Goal: Task Accomplishment & Management: Manage account settings

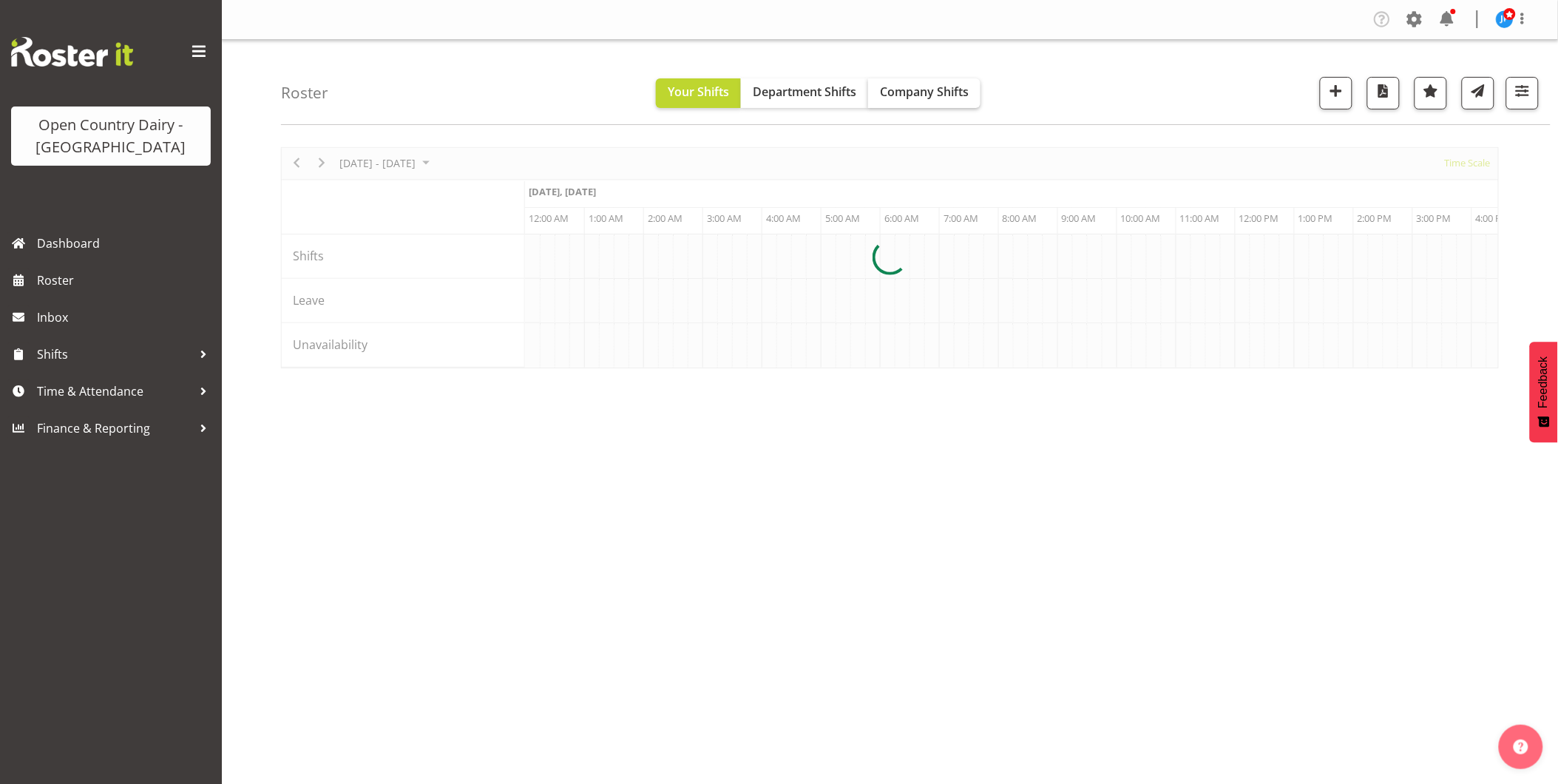
scroll to position [0, 5679]
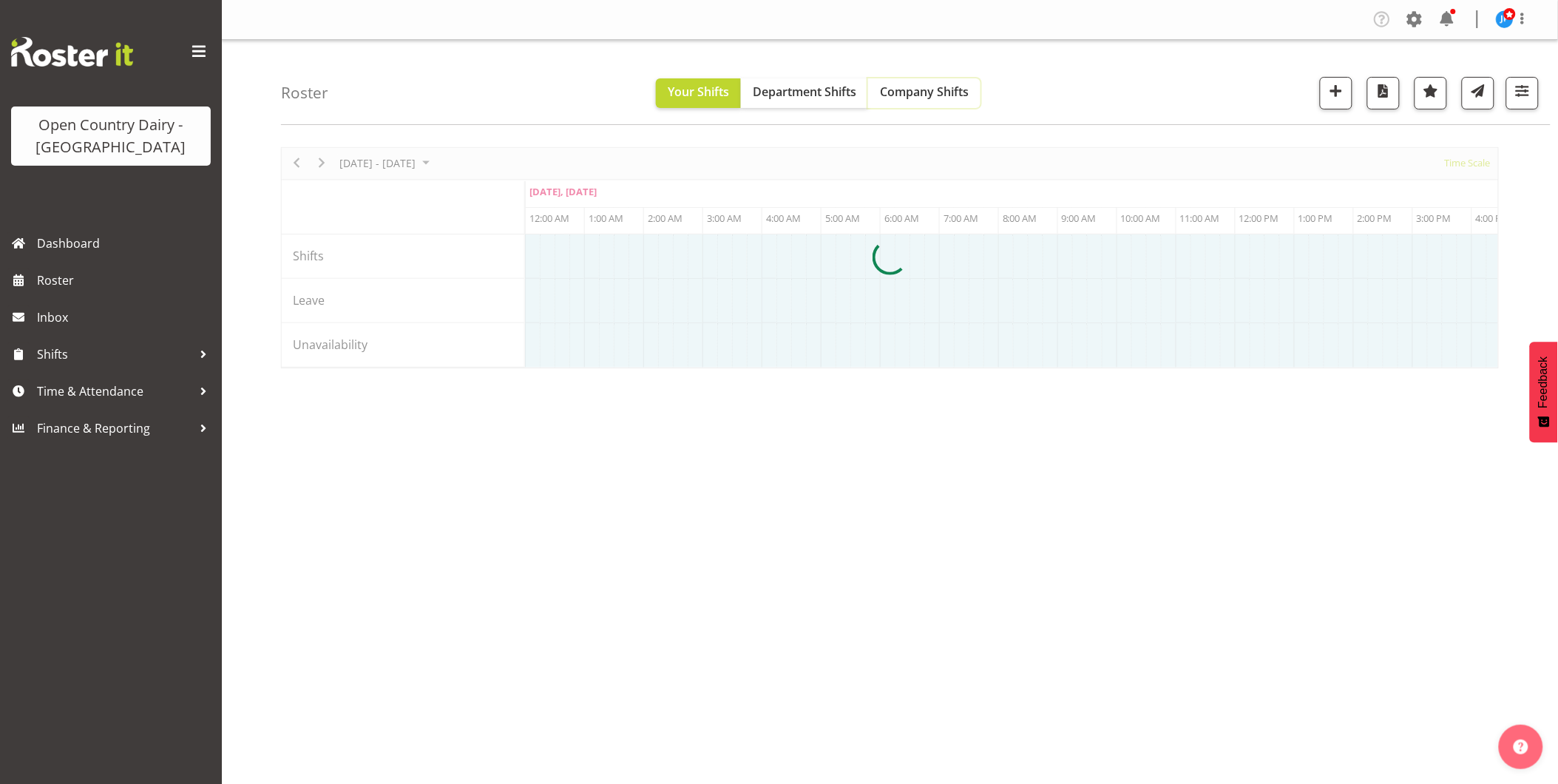
click at [933, 89] on span "Company Shifts" at bounding box center [924, 92] width 89 height 16
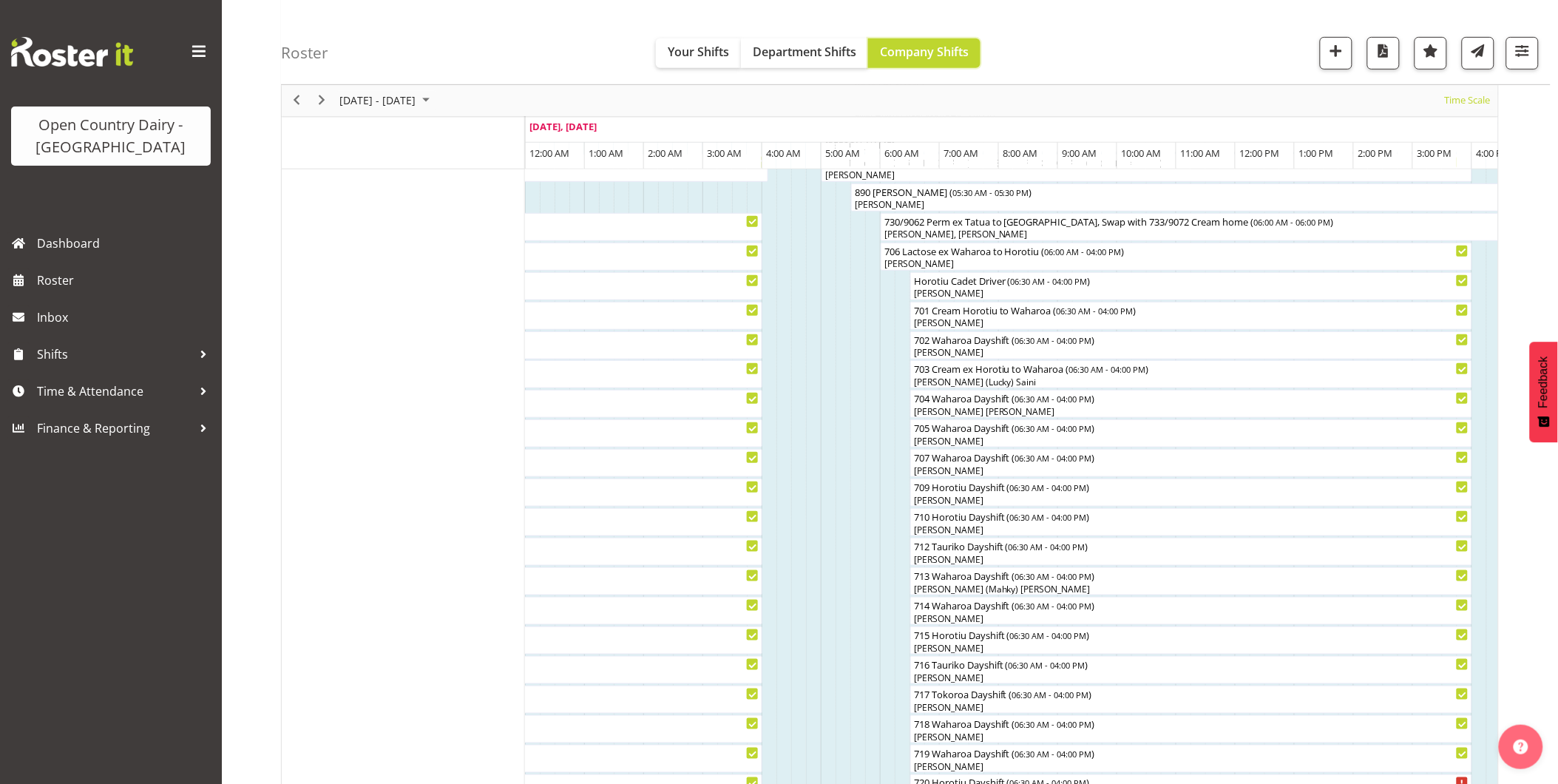
scroll to position [246, 0]
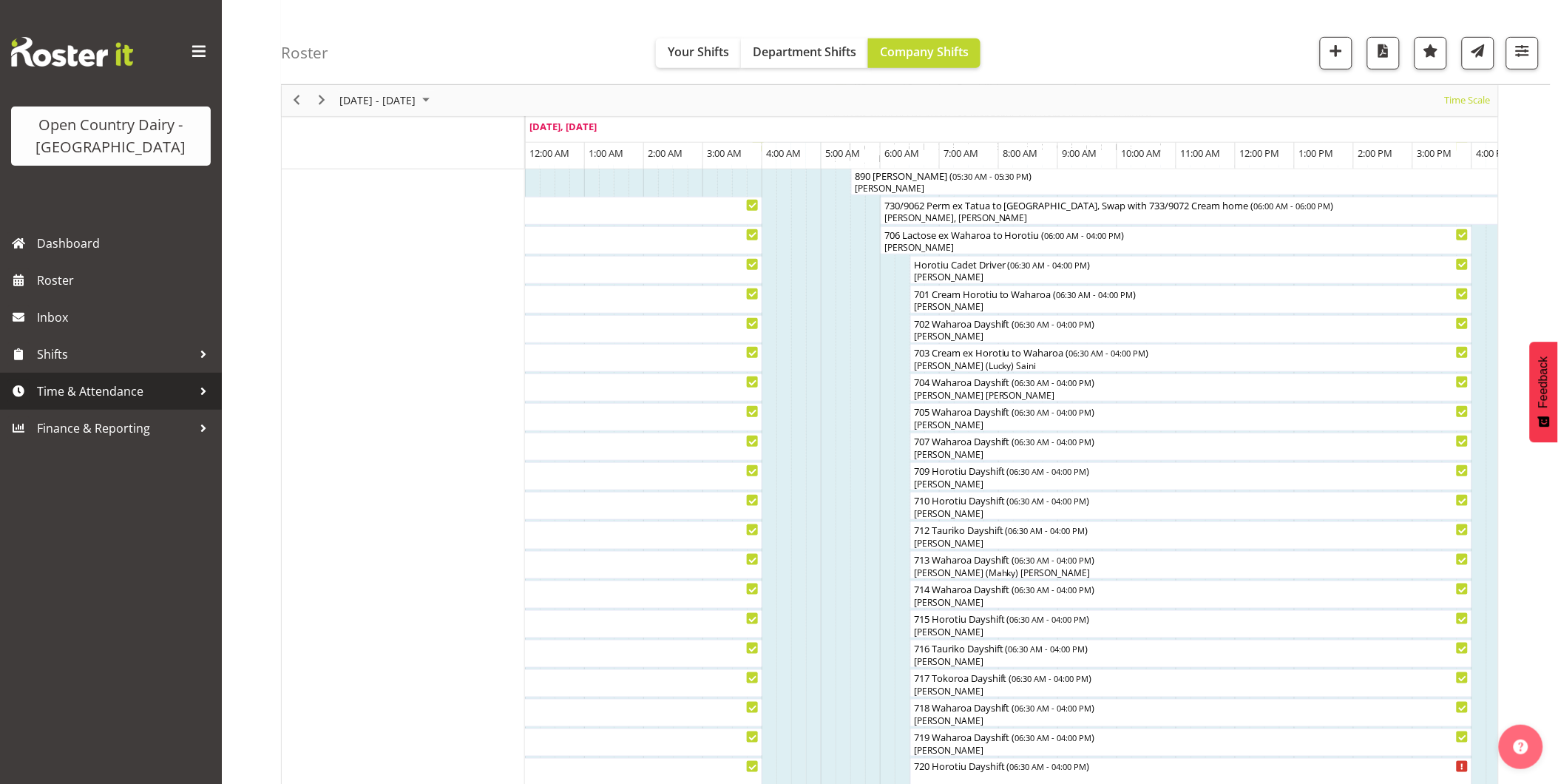
click at [97, 385] on span "Time & Attendance" at bounding box center [114, 391] width 155 height 22
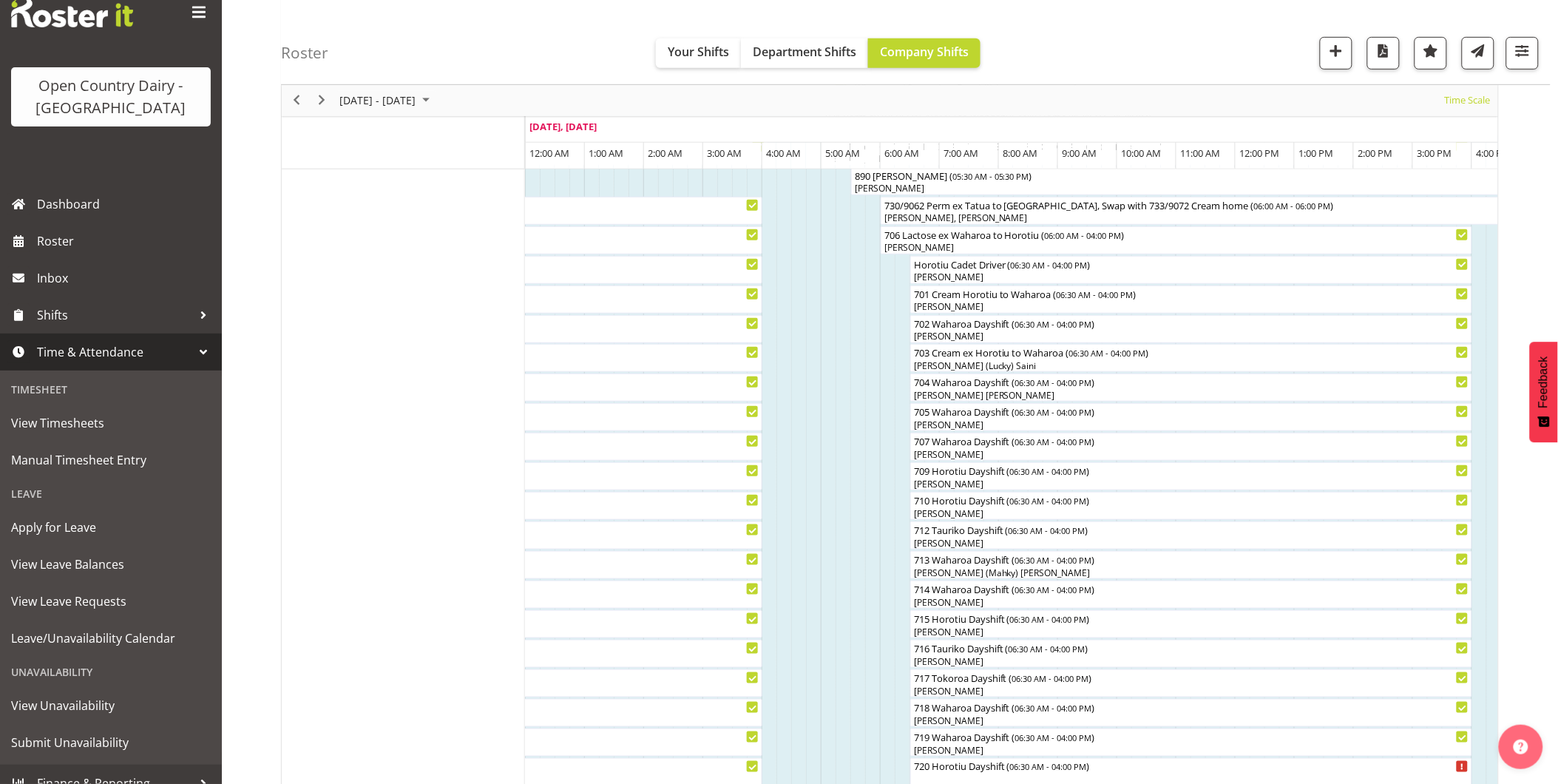
scroll to position [56, 0]
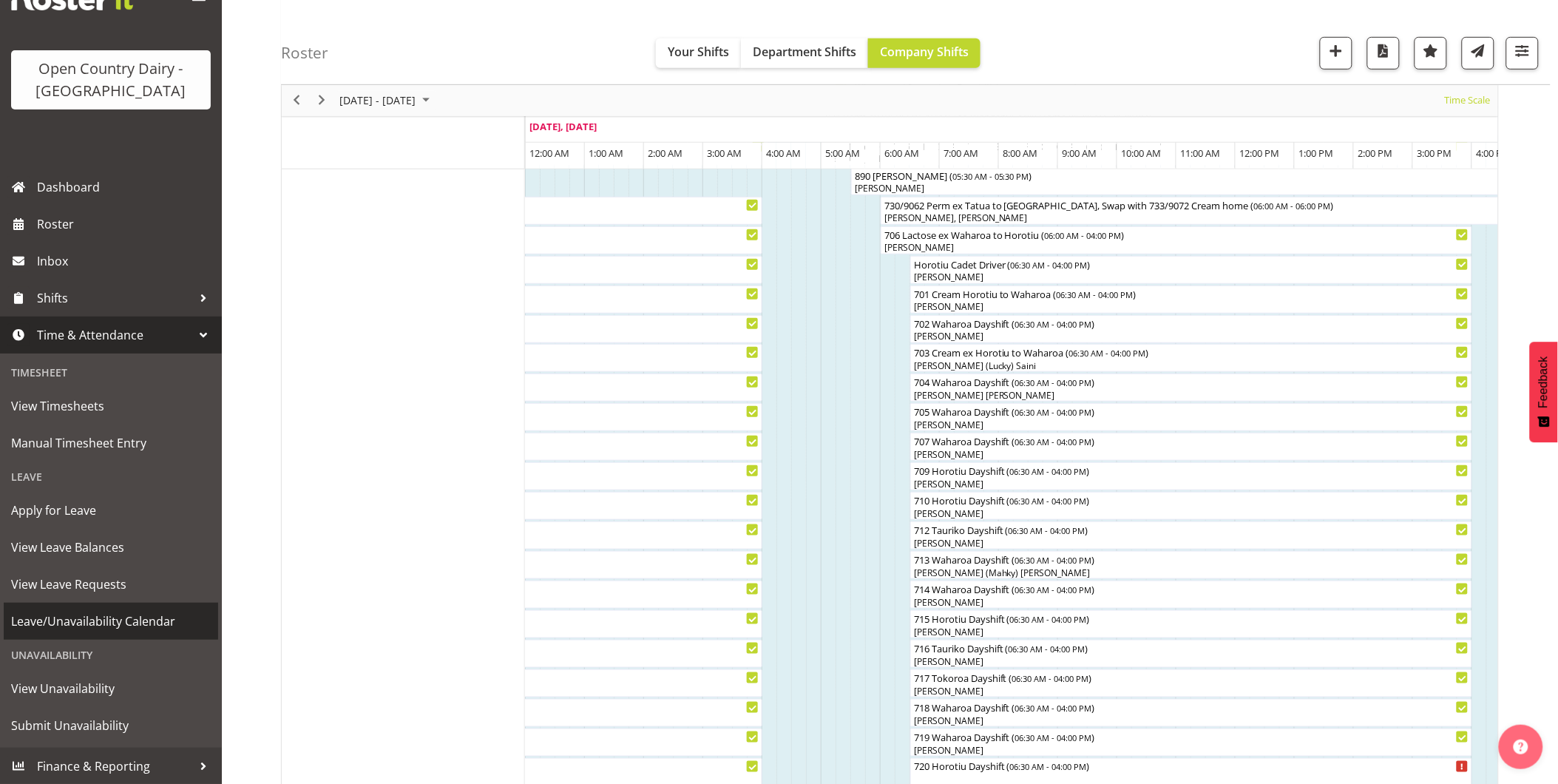
click at [75, 620] on span "Leave/Unavailability Calendar" at bounding box center [111, 621] width 200 height 22
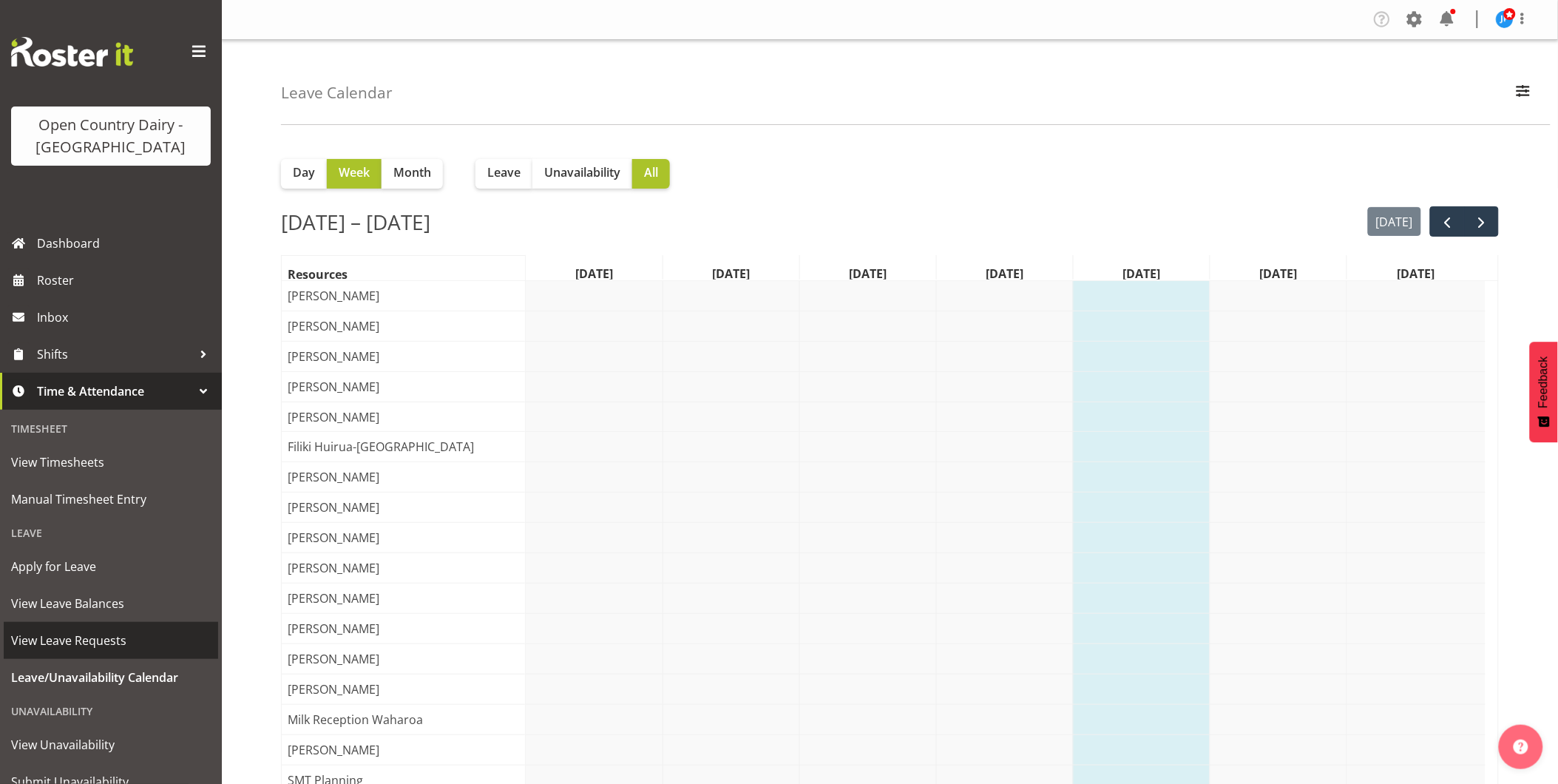
click at [70, 635] on span "View Leave Requests" at bounding box center [111, 639] width 200 height 22
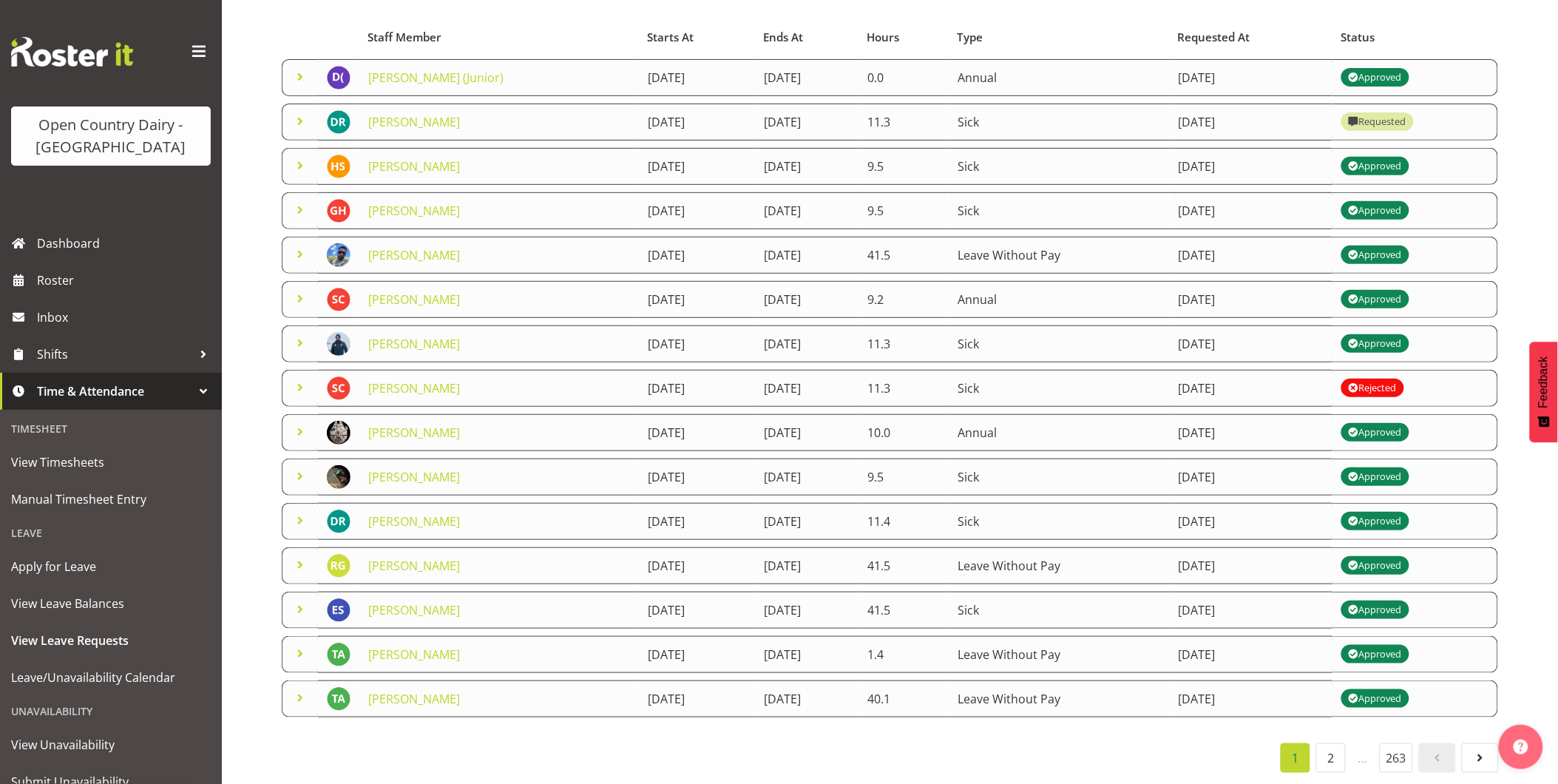
scroll to position [149, 0]
